Goal: Find specific page/section: Find specific page/section

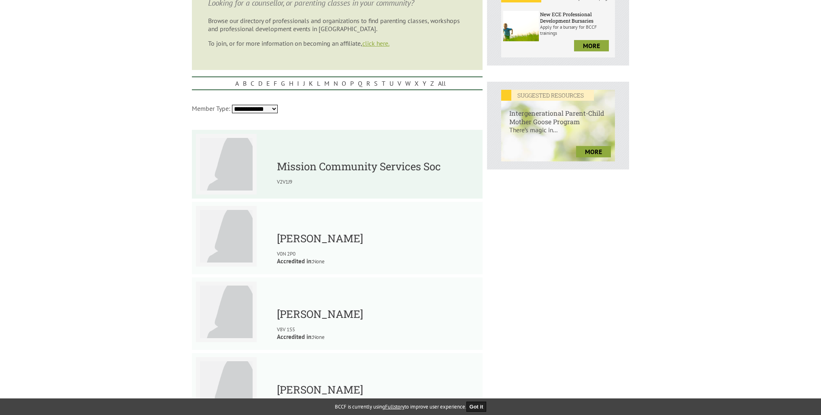
scroll to position [283, 0]
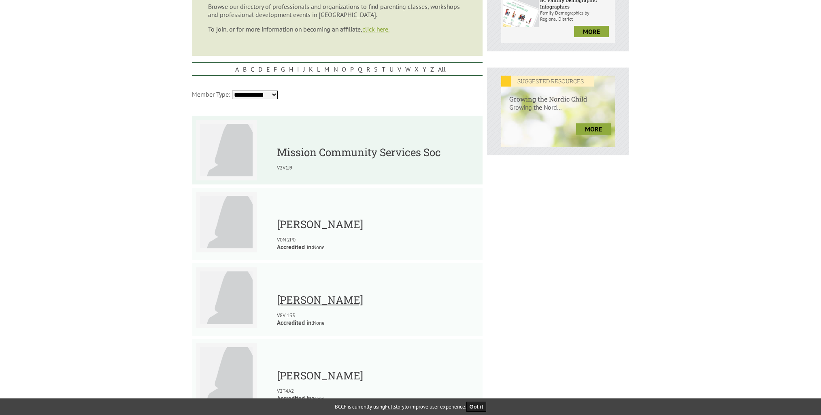
click at [318, 302] on link "[PERSON_NAME]" at bounding box center [320, 300] width 86 height 14
